Goal: Task Accomplishment & Management: Manage account settings

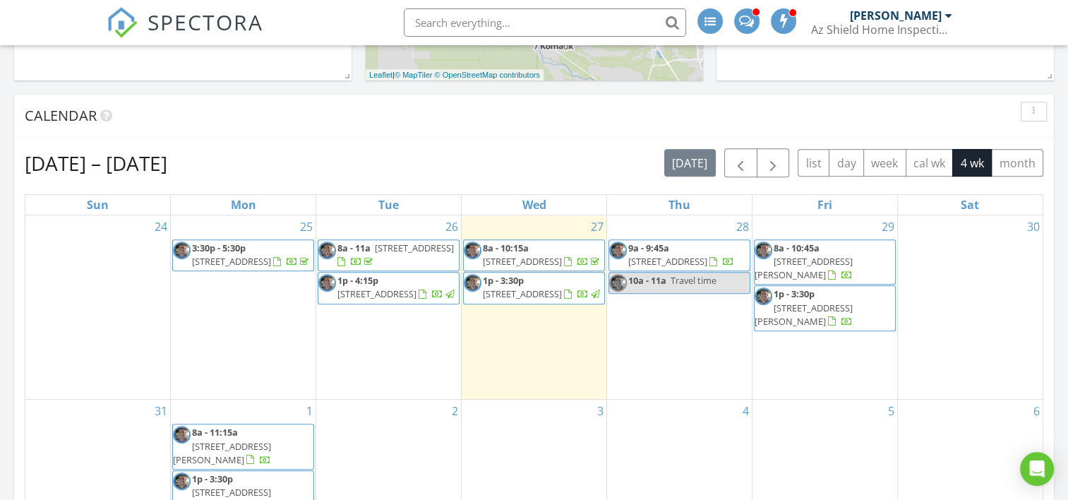
scroll to position [635, 0]
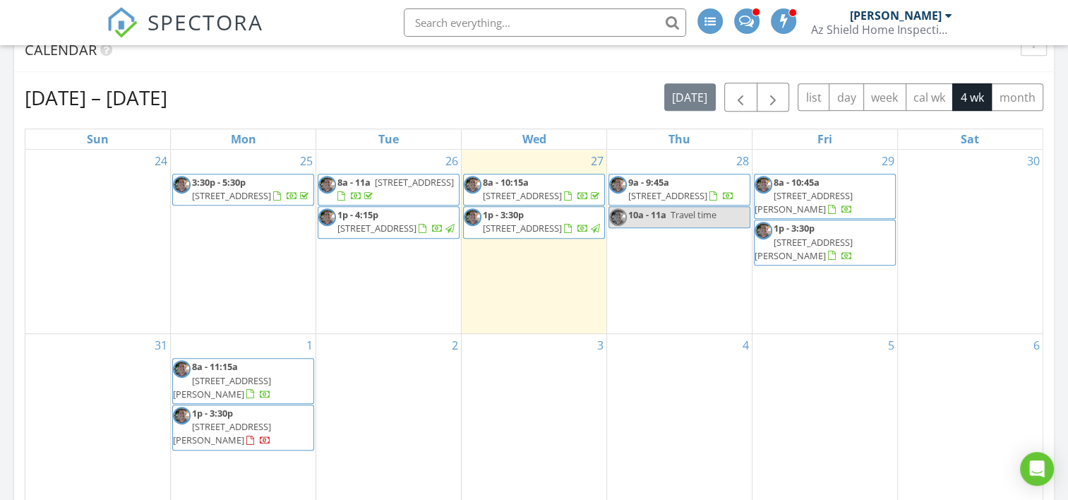
click at [523, 221] on span "1p - 3:30p" at bounding box center [503, 214] width 41 height 13
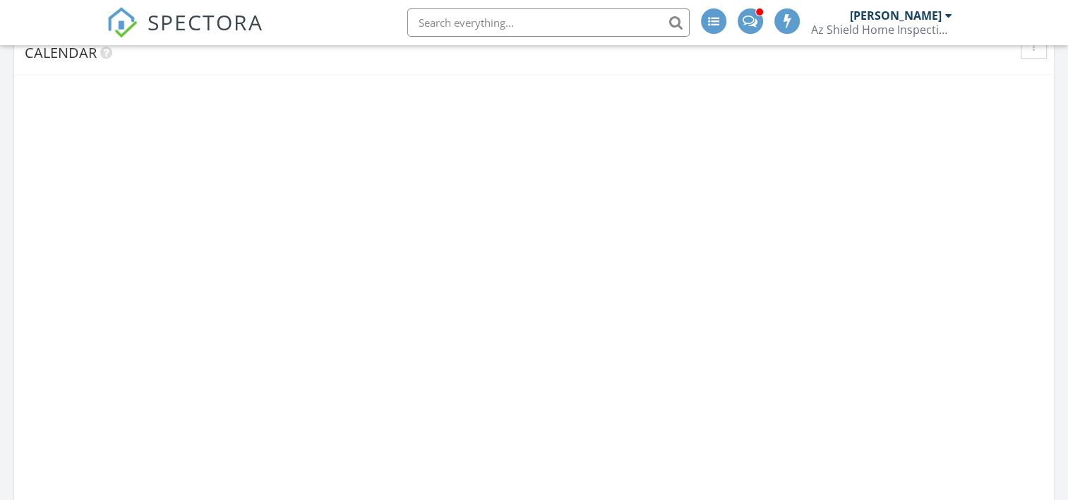
scroll to position [1307, 1090]
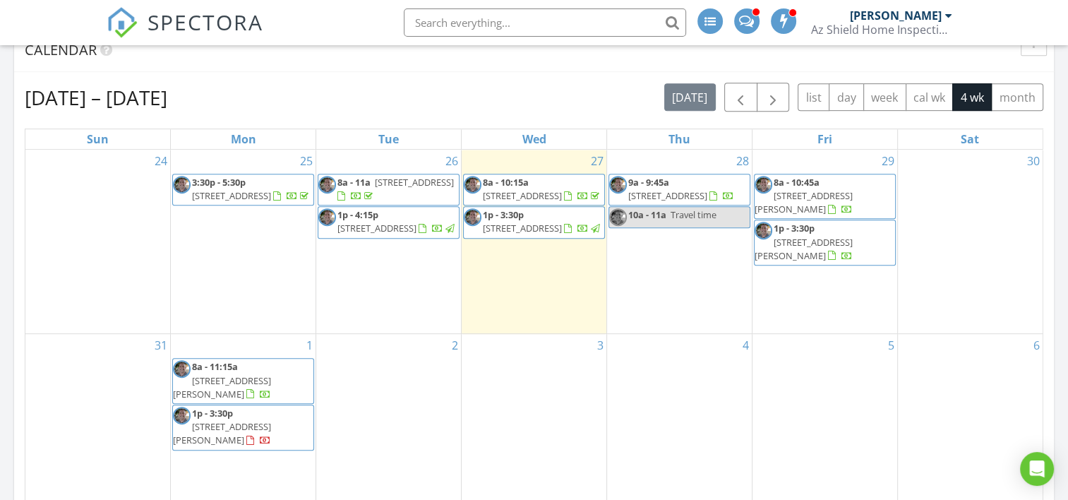
drag, startPoint x: 565, startPoint y: 217, endPoint x: 545, endPoint y: 232, distance: 24.3
click at [545, 232] on span "[STREET_ADDRESS]" at bounding box center [522, 228] width 79 height 13
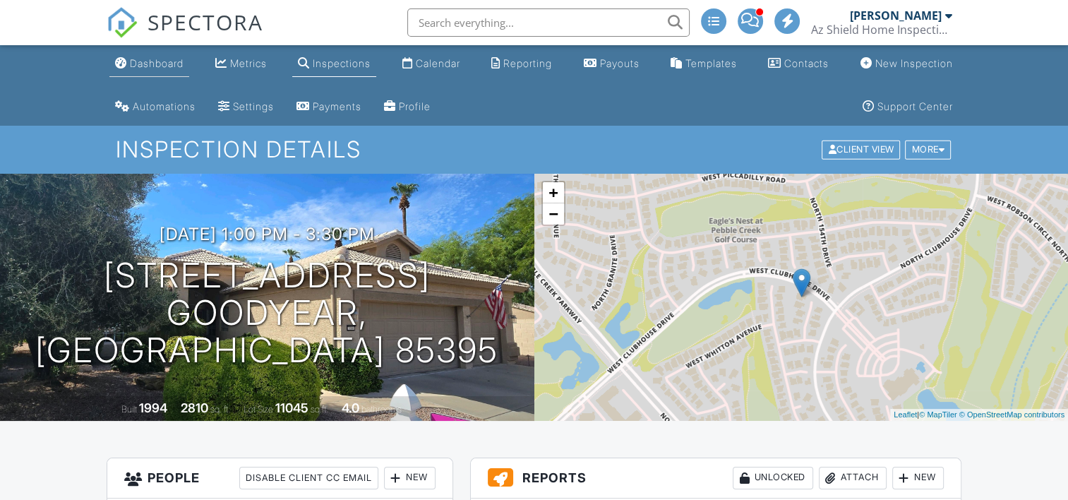
click at [172, 62] on div "Dashboard" at bounding box center [157, 63] width 54 height 12
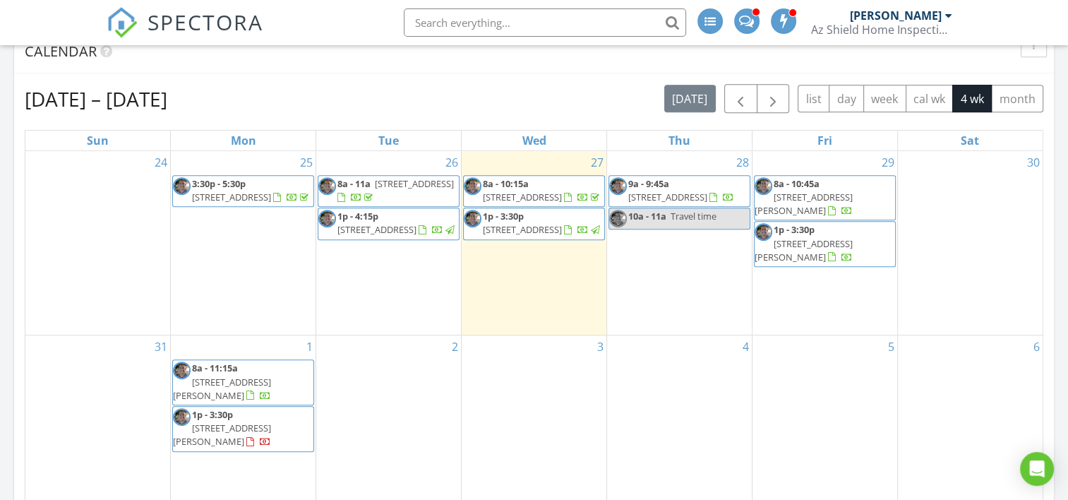
scroll to position [635, 0]
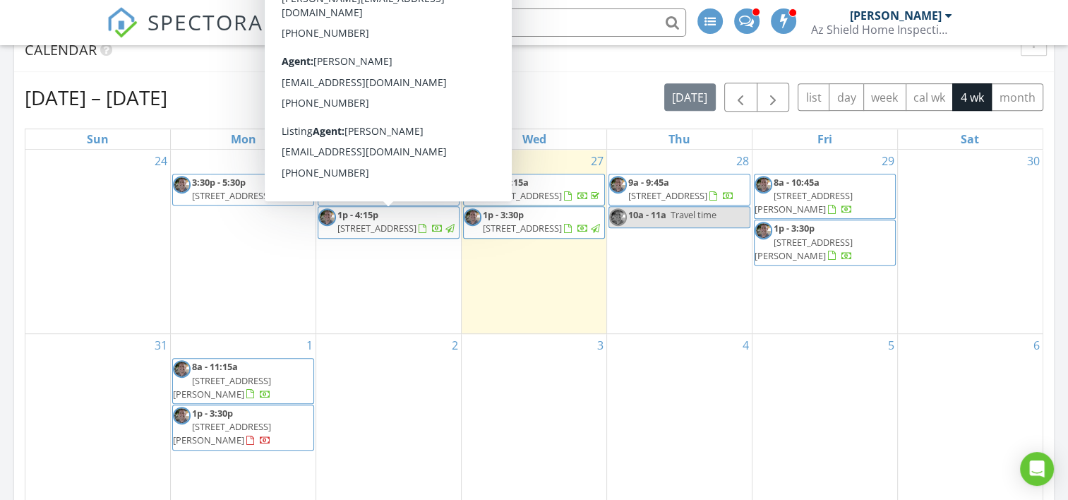
drag, startPoint x: 378, startPoint y: 249, endPoint x: 380, endPoint y: 229, distance: 19.9
click at [380, 229] on span "[STREET_ADDRESS]" at bounding box center [377, 228] width 79 height 13
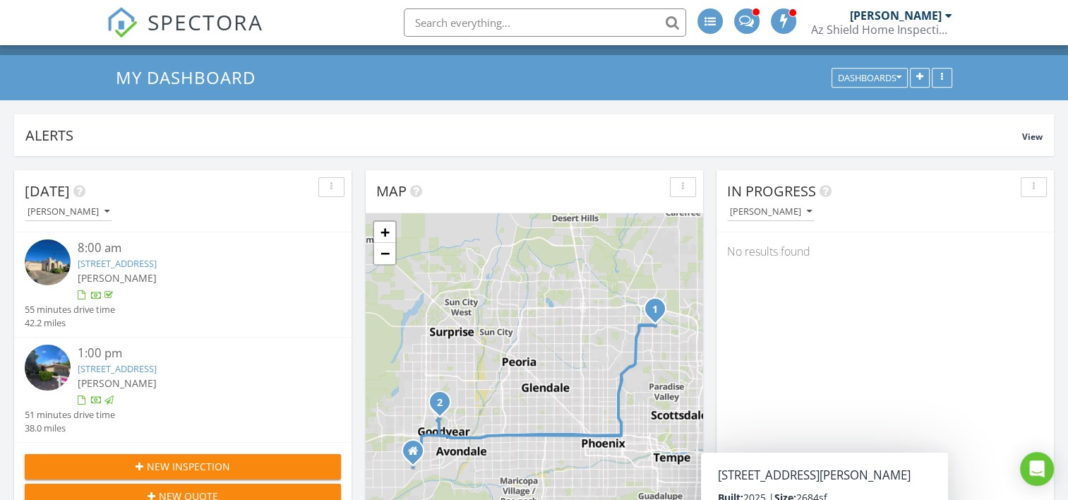
scroll to position [71, 0]
